Goal: Task Accomplishment & Management: Manage account settings

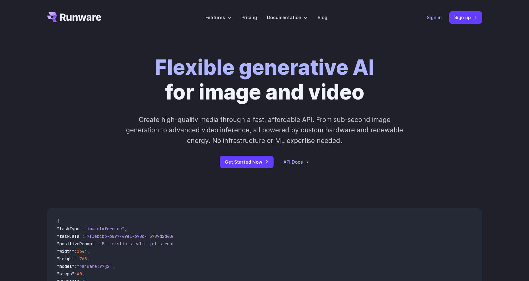
click at [440, 19] on link "Sign in" at bounding box center [434, 17] width 15 height 7
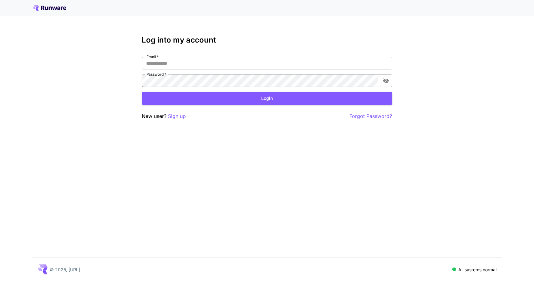
type input "**********"
click at [385, 78] on icon "toggle password visibility" at bounding box center [386, 81] width 6 height 6
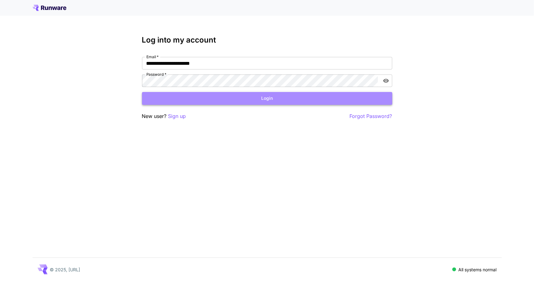
click at [301, 98] on button "Login" at bounding box center [267, 98] width 250 height 13
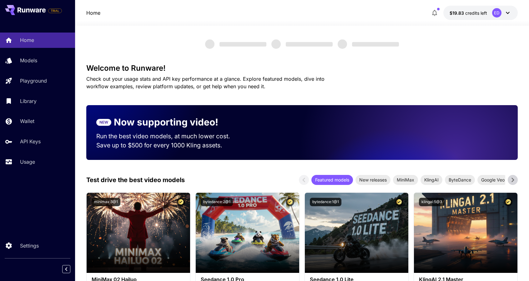
click at [508, 13] on icon at bounding box center [508, 13] width 8 height 8
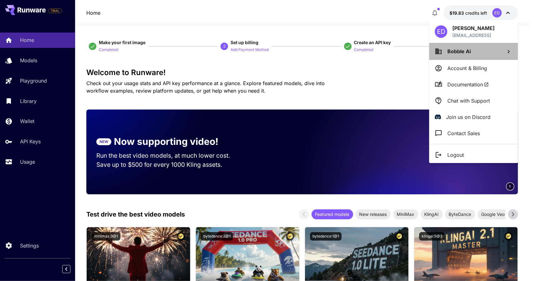
click at [468, 53] on span "Bobble Ai" at bounding box center [458, 51] width 23 height 6
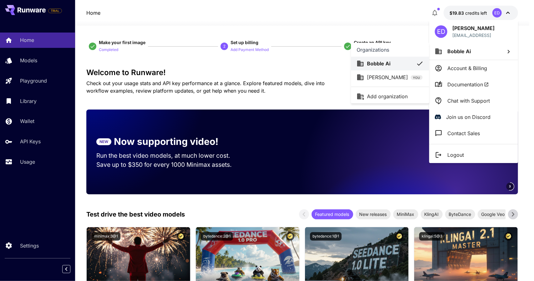
click at [478, 18] on div at bounding box center [267, 140] width 534 height 281
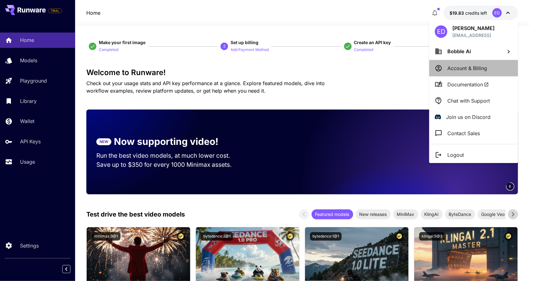
click at [457, 70] on p "Account & Billing" at bounding box center [467, 68] width 40 height 8
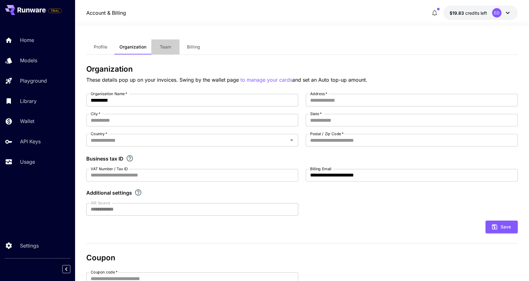
click at [163, 48] on span "Team" at bounding box center [165, 47] width 11 height 6
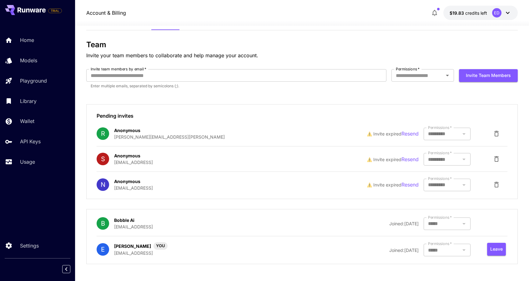
scroll to position [25, 0]
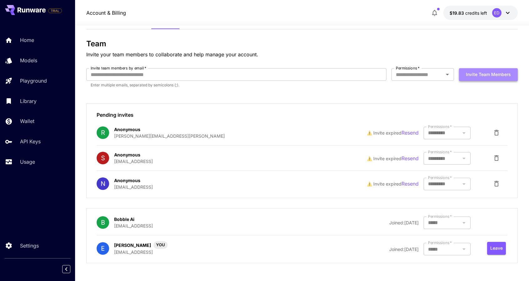
click at [486, 74] on button "Invite team members" at bounding box center [488, 74] width 59 height 13
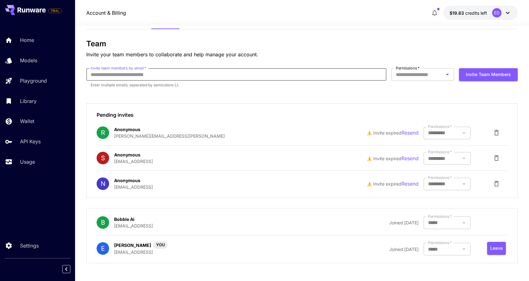
click at [213, 78] on input "Invite team members by email   *" at bounding box center [236, 74] width 300 height 13
paste input "**********"
click at [447, 75] on icon "Open" at bounding box center [447, 75] width 3 height 2
type input "**********"
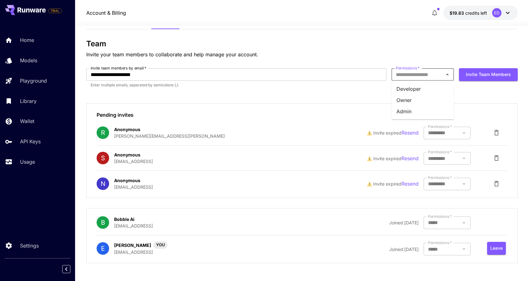
click at [419, 90] on li "Developer" at bounding box center [422, 88] width 63 height 11
click at [439, 75] on icon "Clear" at bounding box center [439, 74] width 6 height 6
click at [446, 74] on icon "Open" at bounding box center [448, 75] width 8 height 8
click at [413, 112] on li "Admin" at bounding box center [422, 111] width 63 height 11
click at [492, 76] on button "Invite team members" at bounding box center [488, 74] width 59 height 13
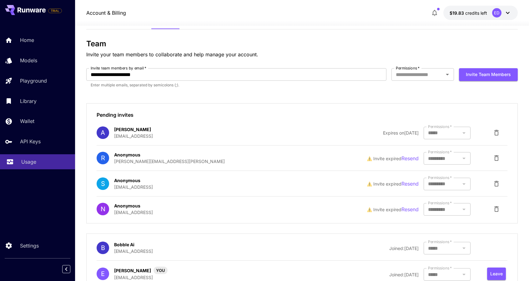
click at [26, 165] on p "Usage" at bounding box center [28, 162] width 15 height 8
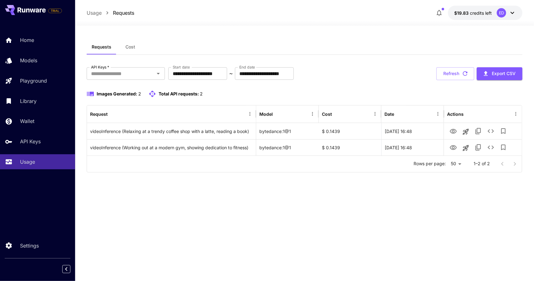
click at [511, 13] on icon at bounding box center [512, 13] width 8 height 8
